Goal: Communication & Community: Share content

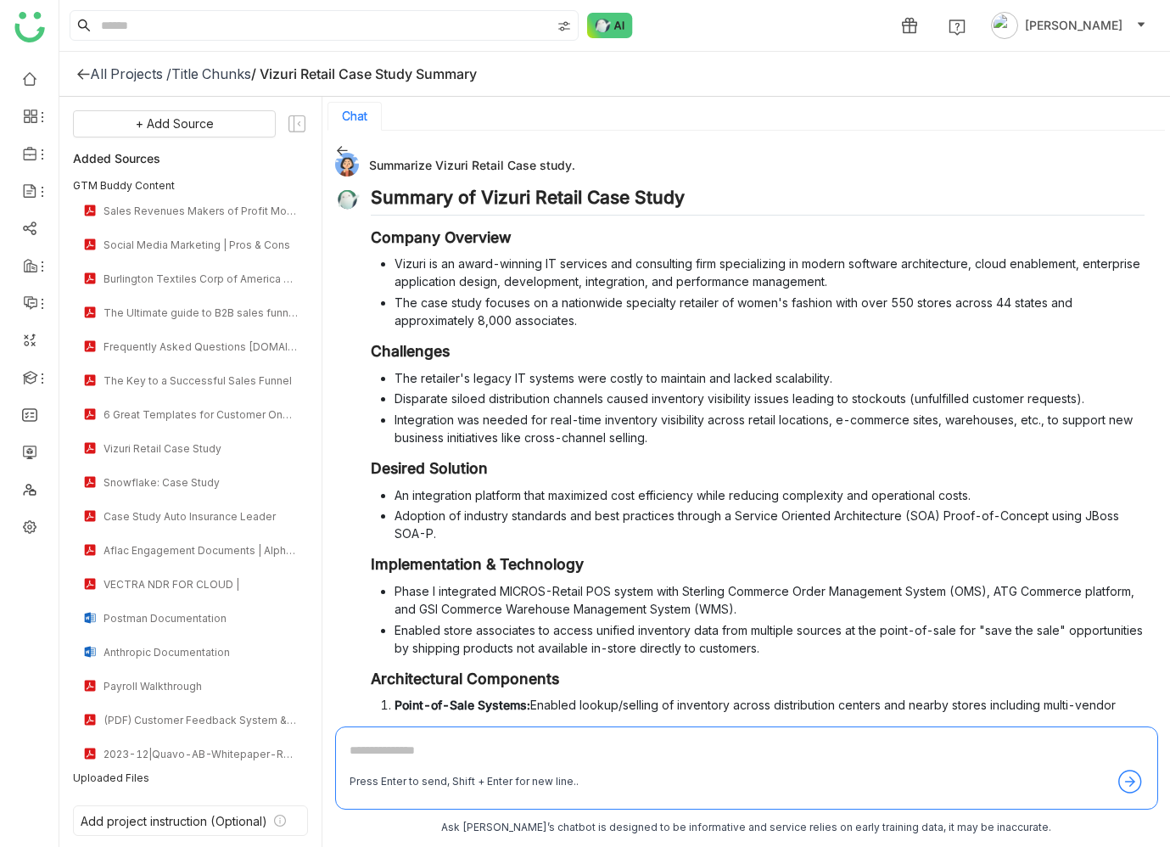
scroll to position [1983, 0]
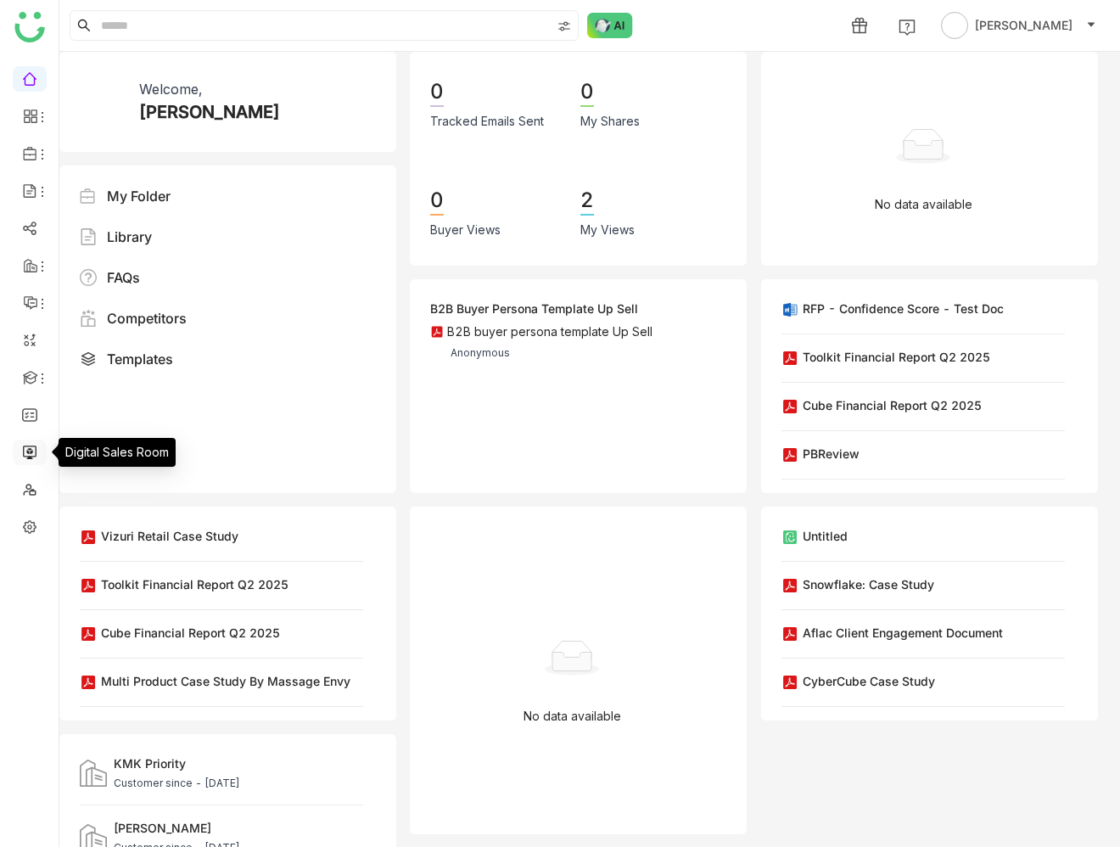
click at [32, 452] on link at bounding box center [29, 451] width 15 height 14
click at [31, 449] on link at bounding box center [29, 451] width 15 height 14
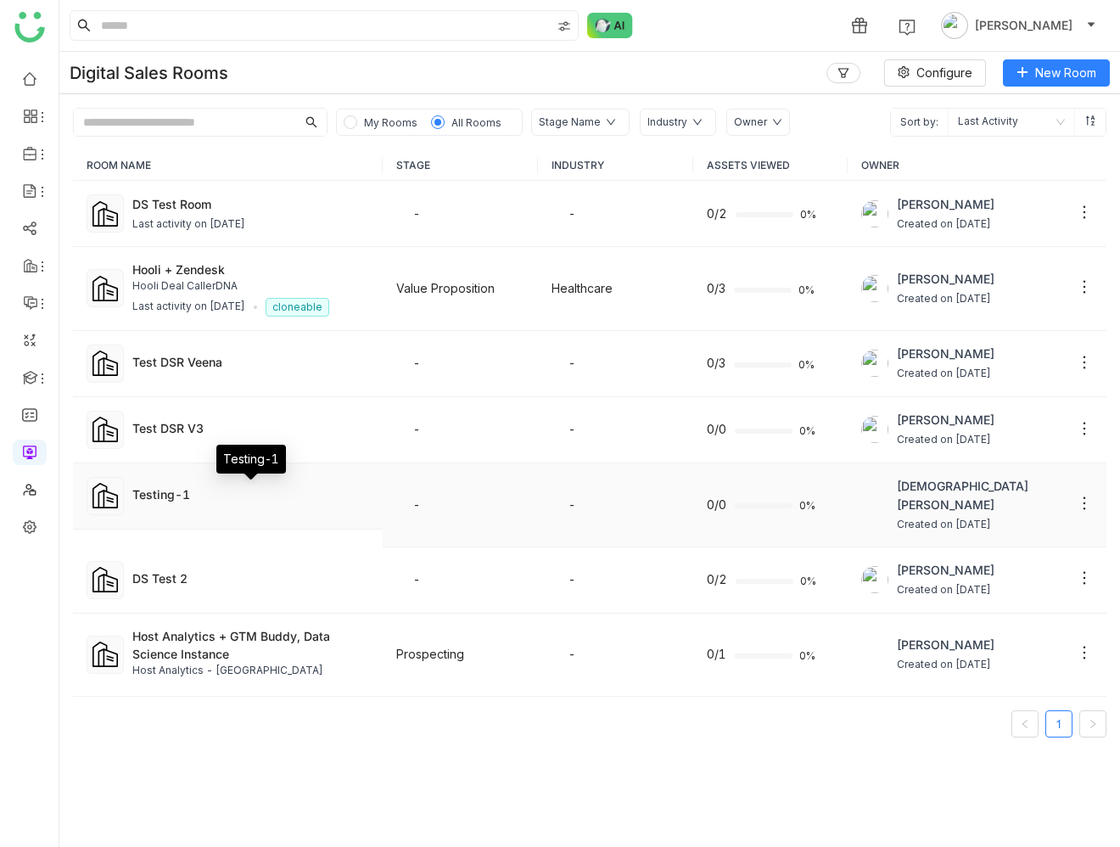
click at [160, 493] on div "Testing-1" at bounding box center [250, 494] width 237 height 18
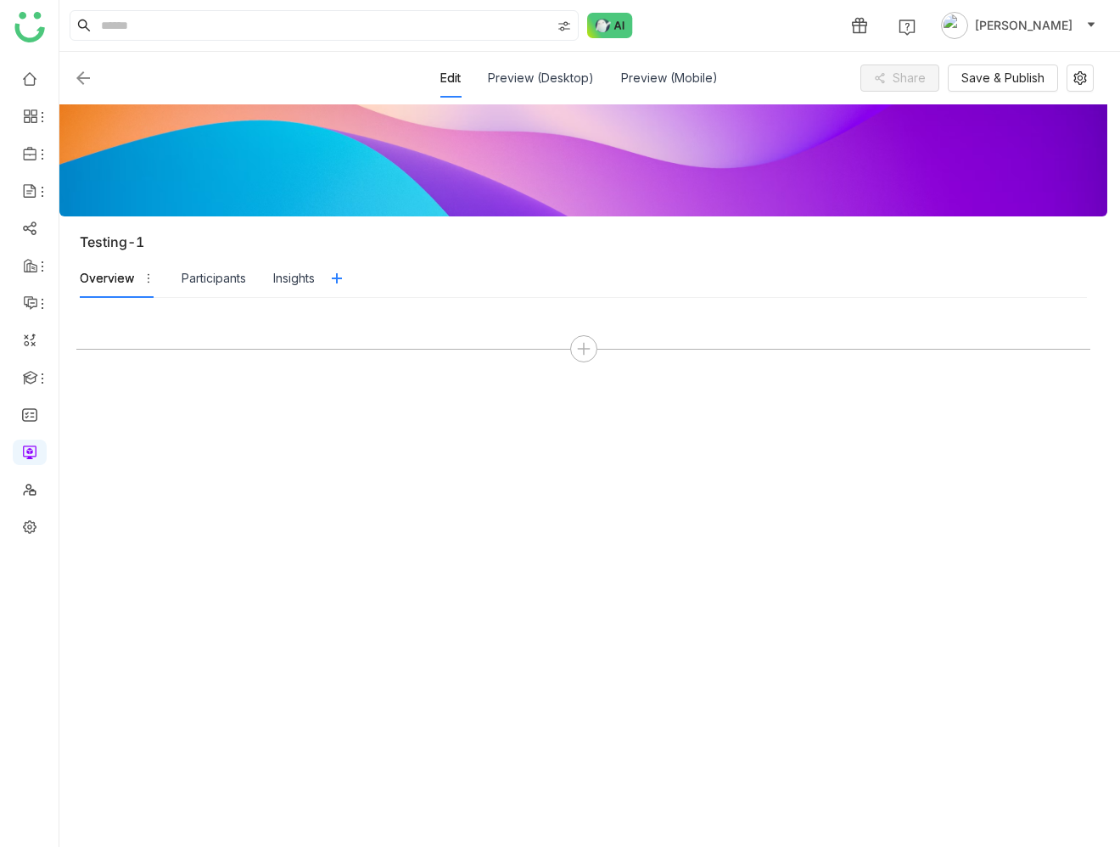
click at [83, 76] on img at bounding box center [83, 78] width 20 height 20
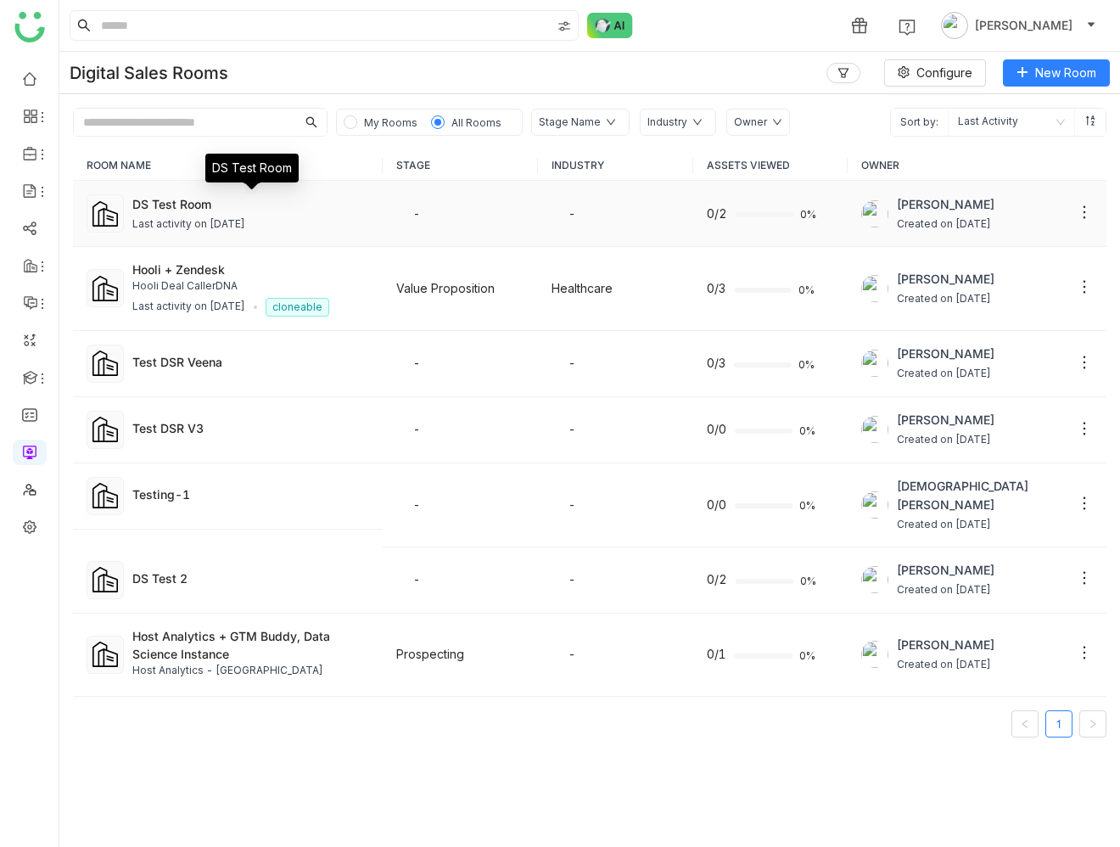
click at [194, 202] on div "DS Test Room" at bounding box center [250, 204] width 237 height 18
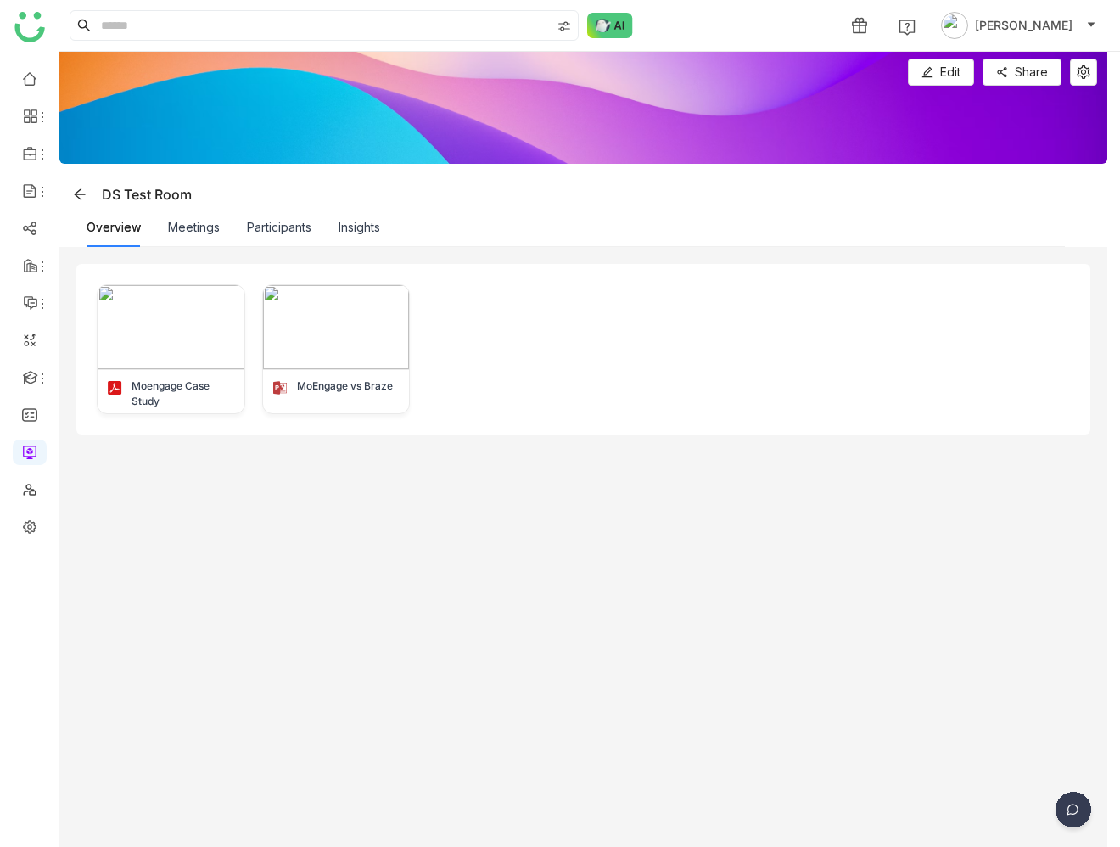
click at [1068, 801] on img at bounding box center [1073, 813] width 42 height 42
click at [1030, 749] on img at bounding box center [1008, 754] width 153 height 51
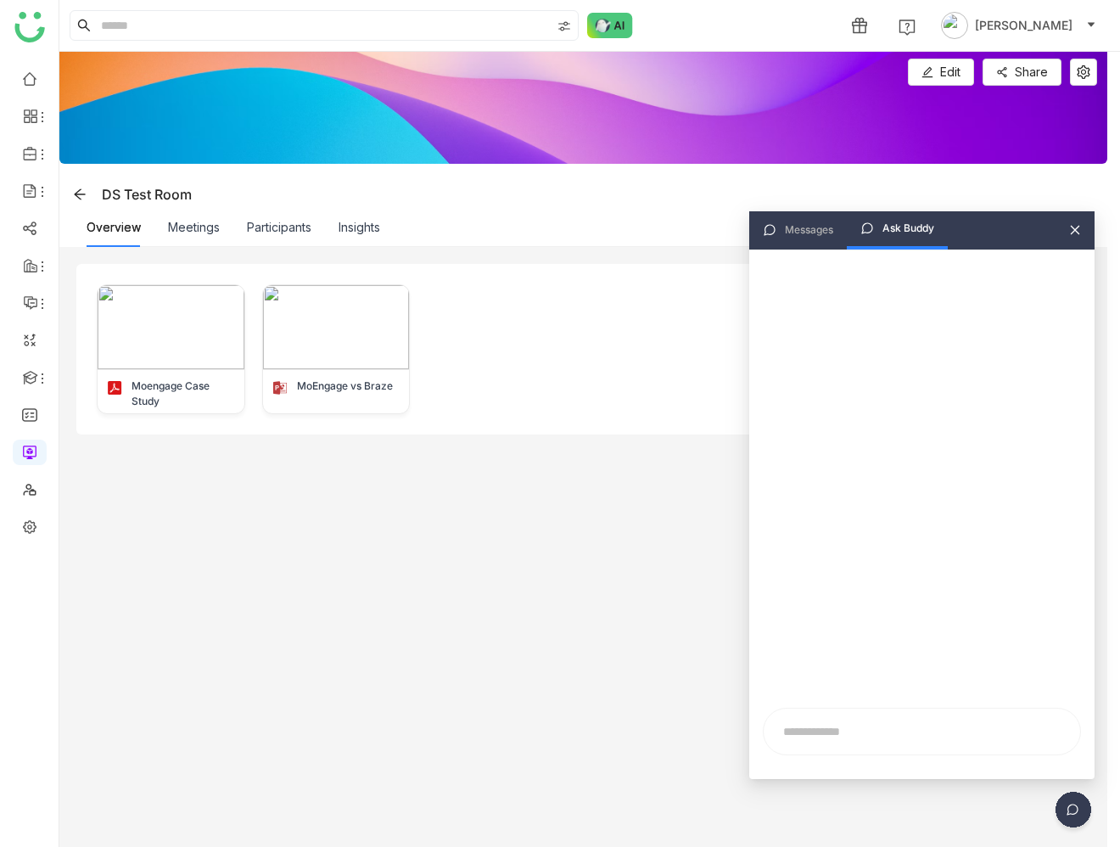
click at [839, 726] on input "text" at bounding box center [922, 731] width 296 height 25
type input "*"
type input "**********"
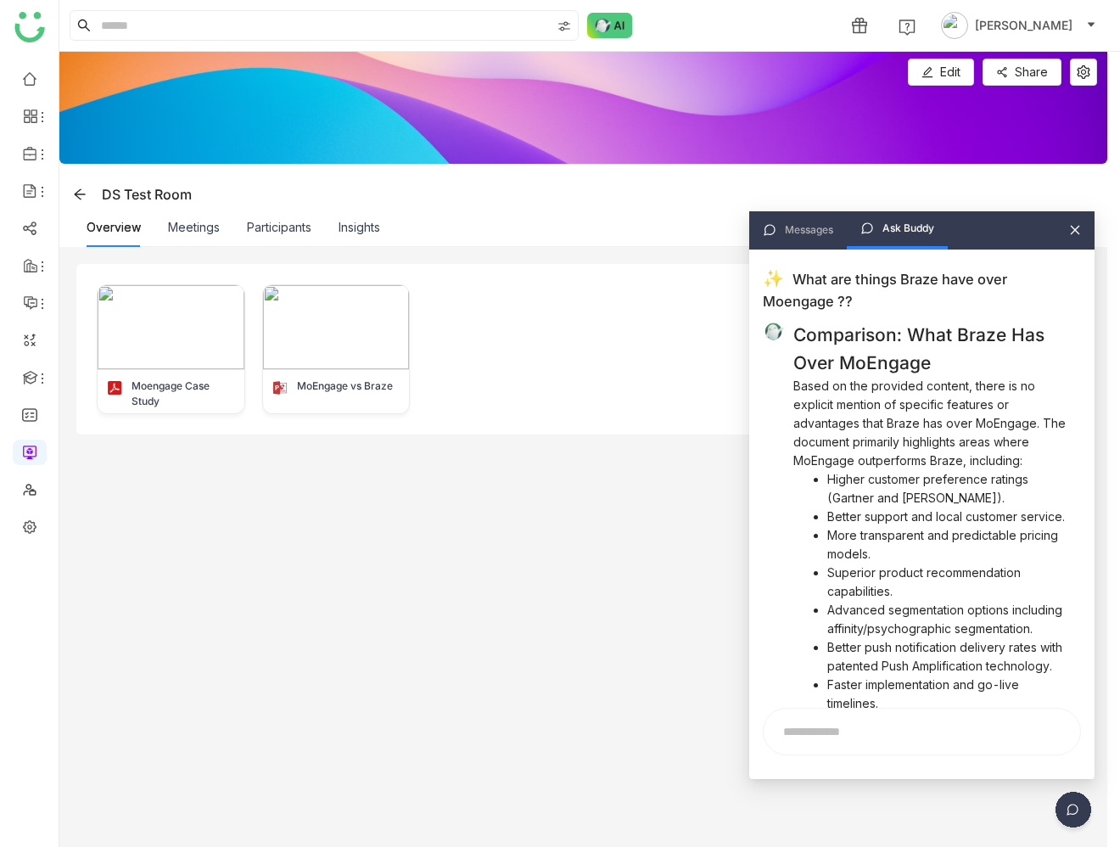
scroll to position [501, 0]
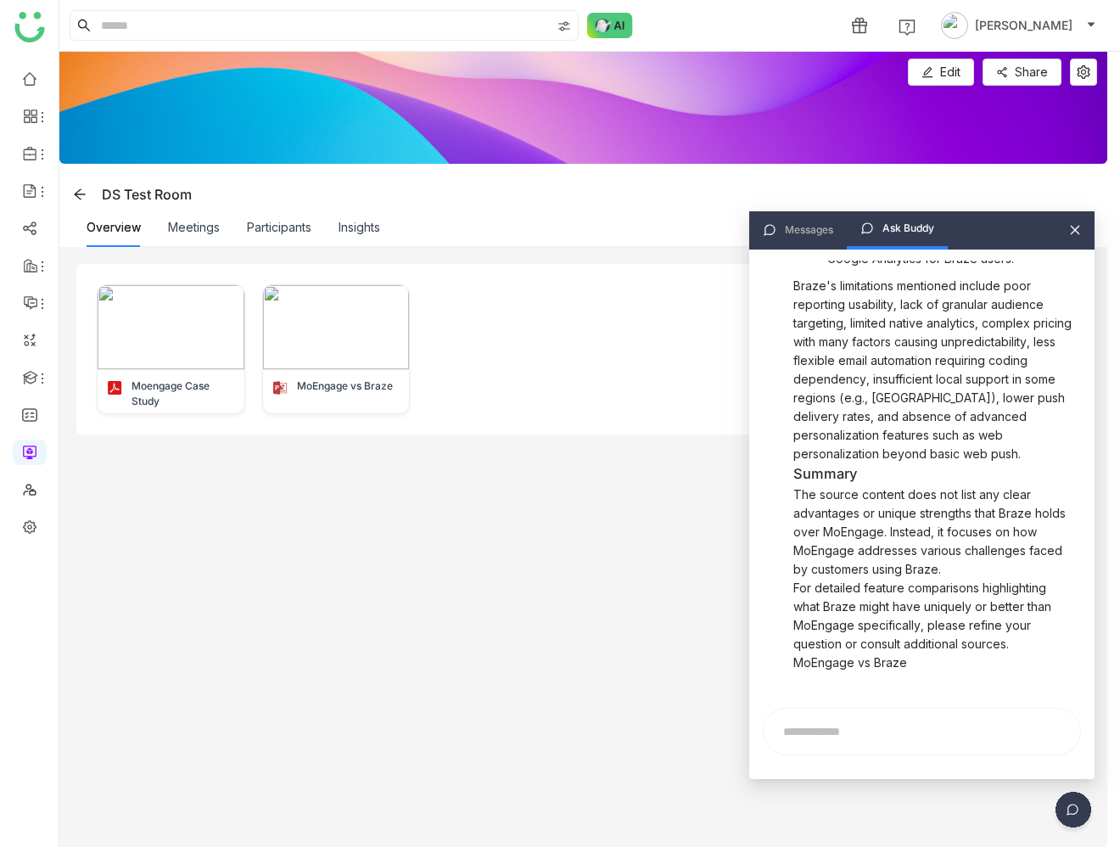
click at [817, 727] on input "text" at bounding box center [922, 731] width 296 height 25
type input "**********"
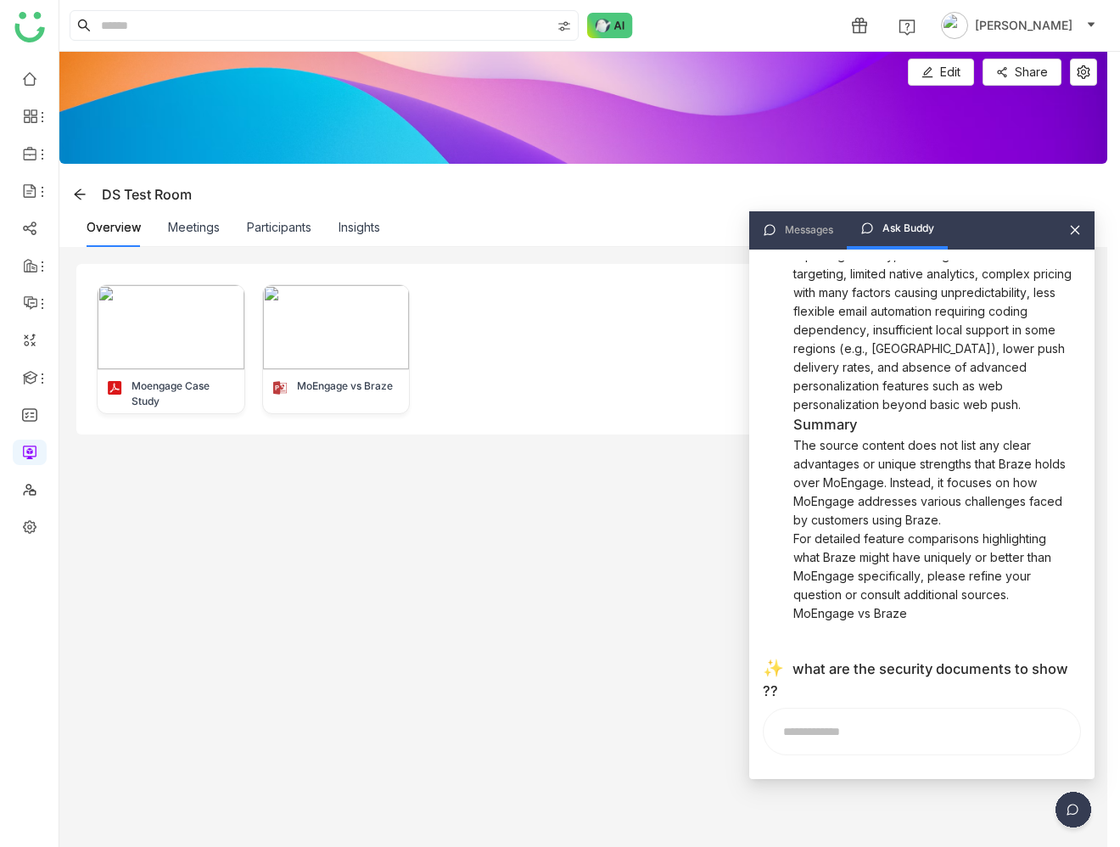
scroll to position [587, 0]
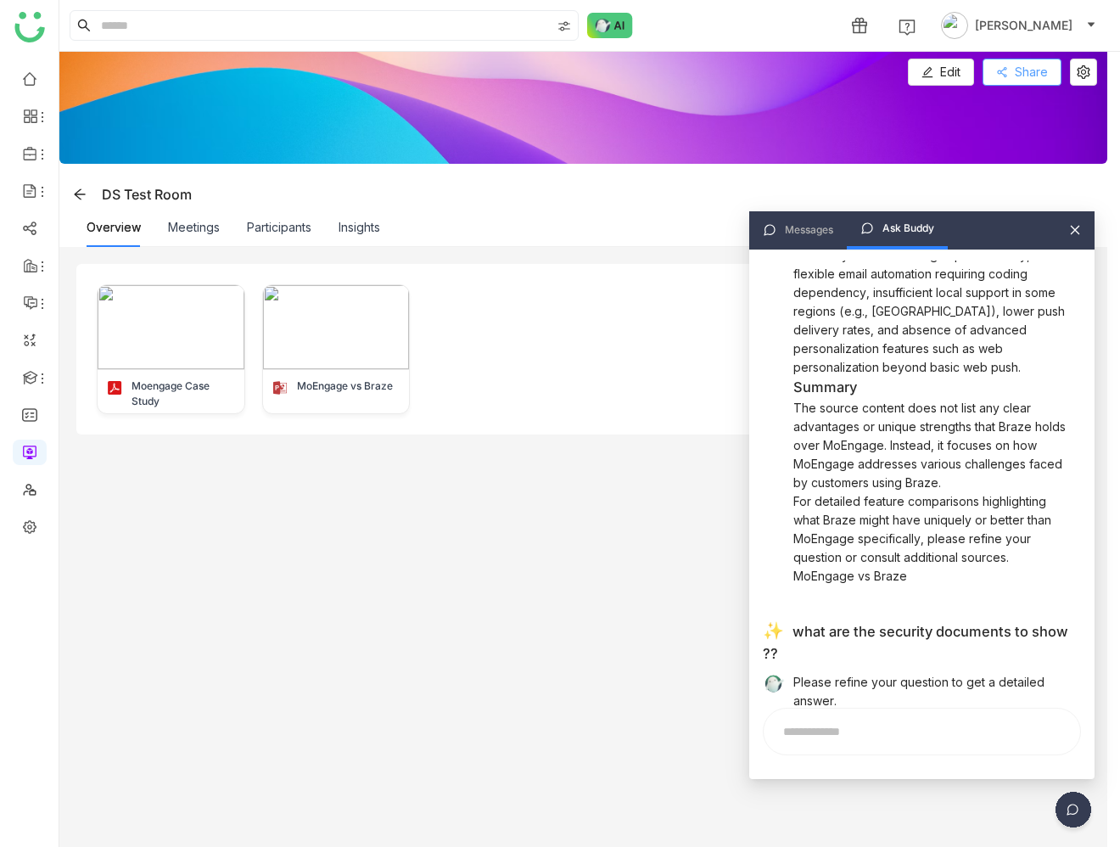
click at [1023, 69] on button "Share" at bounding box center [1022, 72] width 79 height 27
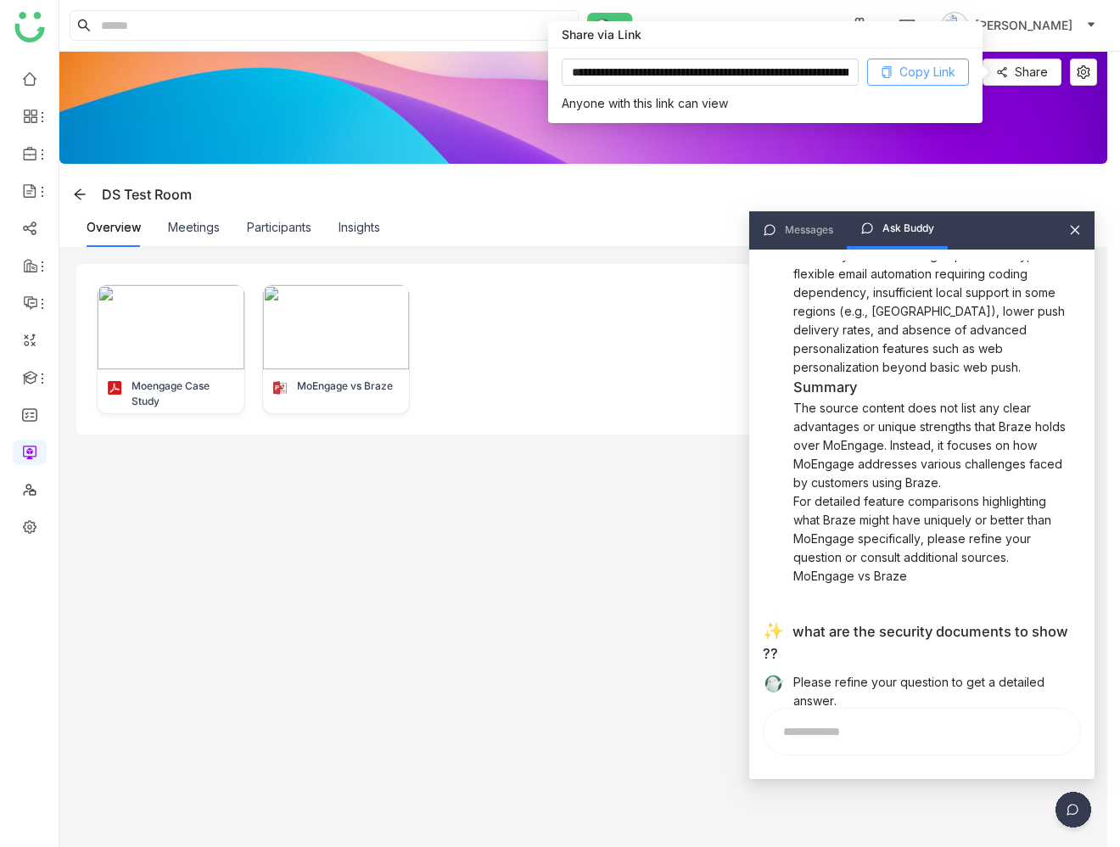
click at [904, 70] on span "Copy Link" at bounding box center [928, 72] width 56 height 19
